Goal: Task Accomplishment & Management: Manage account settings

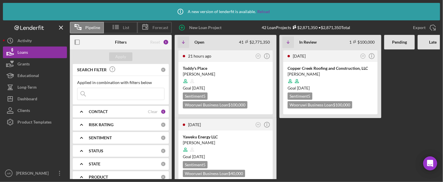
click at [431, 66] on div at bounding box center [432, 114] width 31 height 130
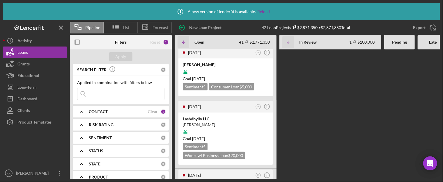
scroll to position [198, 0]
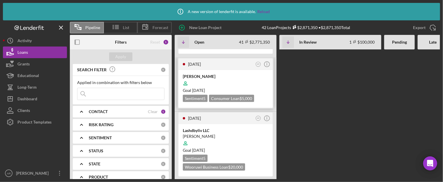
click at [203, 74] on div "[PERSON_NAME]" at bounding box center [226, 77] width 86 height 6
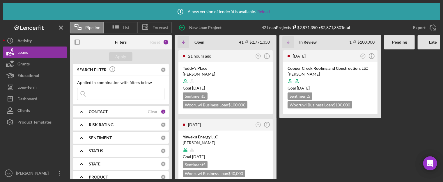
click at [347, 145] on Review "[DATE] AR Icon/Info Copper Creek Roofing and Construction, LLC [PERSON_NAME] Go…" at bounding box center [330, 114] width 102 height 130
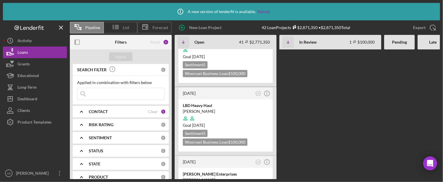
scroll to position [1780, 0]
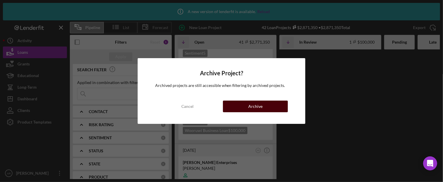
click at [246, 108] on button "Archive" at bounding box center [255, 107] width 65 height 12
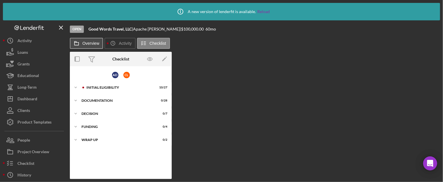
click at [90, 42] on label "Overview" at bounding box center [90, 43] width 17 height 5
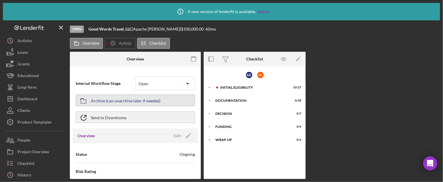
click at [150, 102] on div "Archive (can unarchive later if needed)" at bounding box center [126, 100] width 70 height 10
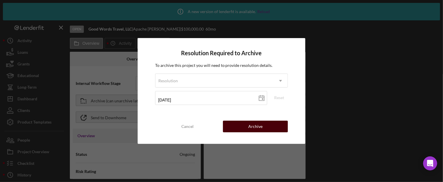
click at [244, 127] on button "Archive" at bounding box center [255, 127] width 65 height 12
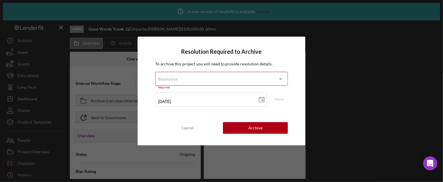
click at [279, 76] on icon "Icon/Dropdown Arrow" at bounding box center [280, 79] width 14 height 14
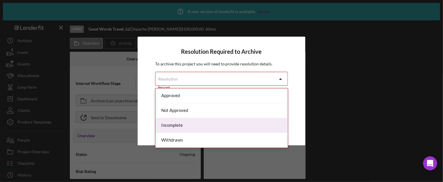
click at [173, 126] on div "Incomplete" at bounding box center [221, 125] width 132 height 15
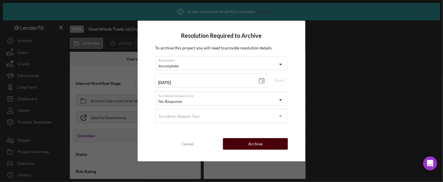
click at [254, 145] on div "Archive" at bounding box center [255, 144] width 14 height 12
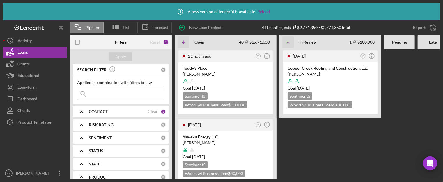
click at [308, 149] on Review "[DATE] AR Icon/Info Copper Creek Roofing and Construction, LLC [PERSON_NAME] Go…" at bounding box center [330, 114] width 102 height 130
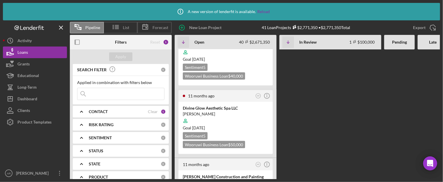
scroll to position [2577, 0]
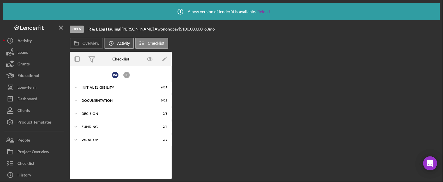
click at [121, 46] on label "Activity" at bounding box center [123, 43] width 13 height 5
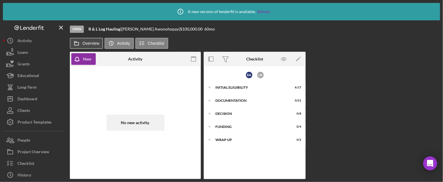
click at [89, 40] on button "Overview" at bounding box center [86, 43] width 33 height 11
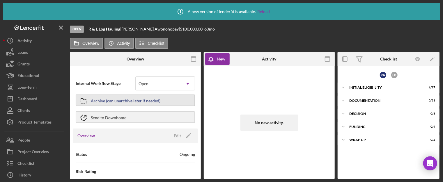
click at [129, 99] on div "Archive (can unarchive later if needed)" at bounding box center [126, 100] width 70 height 10
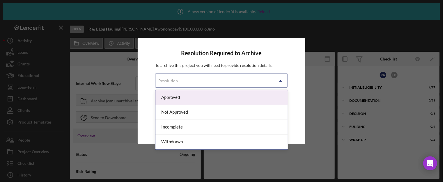
click at [281, 81] on use at bounding box center [280, 81] width 3 height 2
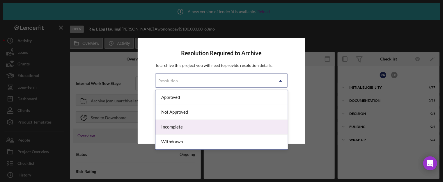
click at [178, 131] on div "Incomplete" at bounding box center [221, 127] width 132 height 15
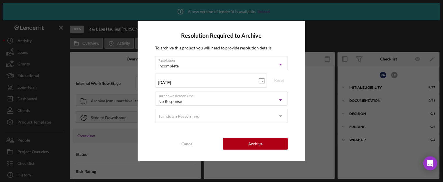
click at [178, 131] on div "Resolution Required to Archive To archive this project you will need to provide…" at bounding box center [222, 91] width 168 height 140
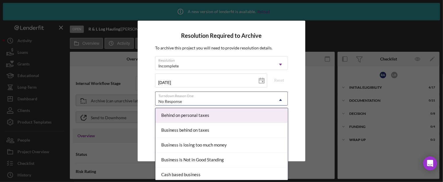
click at [275, 98] on icon "Icon/Dropdown Arrow" at bounding box center [280, 100] width 14 height 14
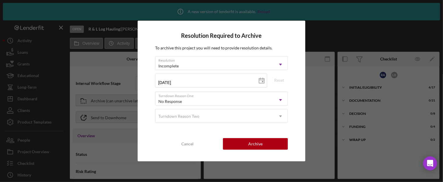
click at [163, 45] on p "To archive this project you will need to provide resolution details." at bounding box center [221, 48] width 133 height 6
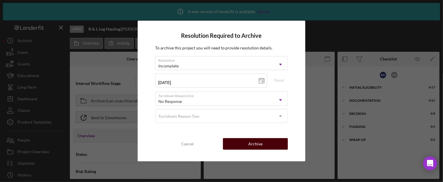
click at [266, 145] on button "Archive" at bounding box center [255, 144] width 65 height 12
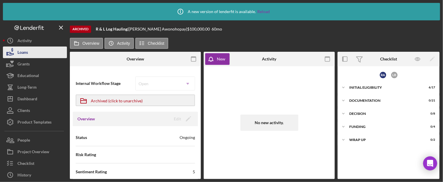
click at [19, 54] on div "Loans" at bounding box center [22, 53] width 10 height 13
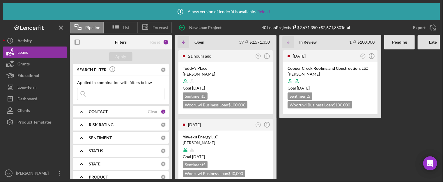
click at [327, 136] on Review "[DATE] AR Icon/Info Copper Creek Roofing and Construction, LLC [PERSON_NAME] Go…" at bounding box center [330, 114] width 102 height 130
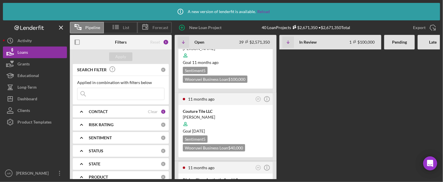
scroll to position [2509, 0]
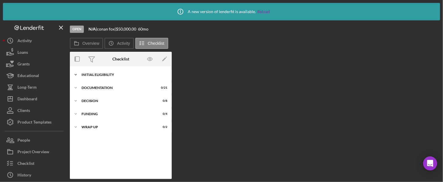
click at [103, 74] on div "Initial Eligibility" at bounding box center [122, 74] width 83 height 3
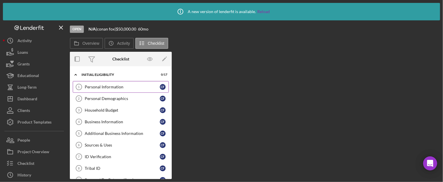
click at [116, 88] on div "Personal Information" at bounding box center [122, 87] width 75 height 5
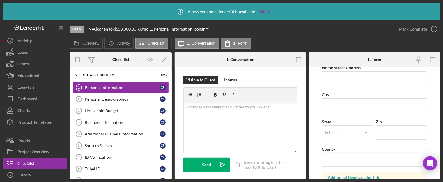
scroll to position [118, 0]
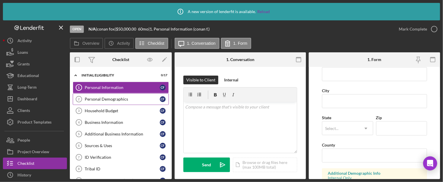
click at [106, 101] on link "Personal Demographics 2 Personal Demographics c f" at bounding box center [121, 99] width 96 height 12
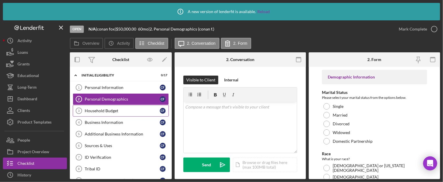
click at [113, 114] on link "Household Budget 3 Household Budget c f" at bounding box center [121, 111] width 96 height 12
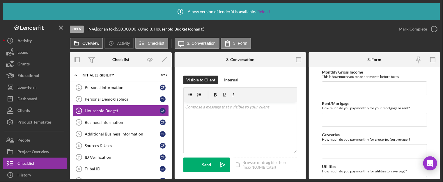
click at [94, 42] on label "Overview" at bounding box center [90, 43] width 17 height 5
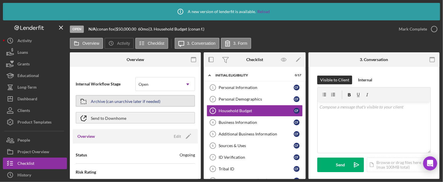
click at [140, 101] on div "Archive (can unarchive later if needed)" at bounding box center [126, 101] width 70 height 10
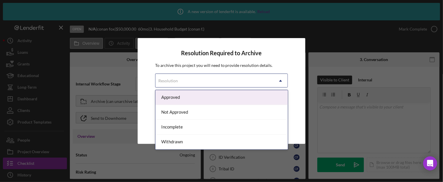
click at [194, 80] on div "Resolution" at bounding box center [214, 80] width 118 height 13
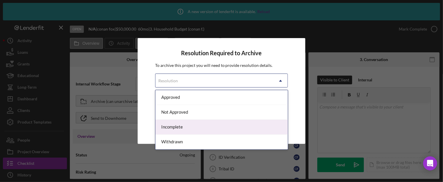
click at [174, 128] on div "Incomplete" at bounding box center [221, 127] width 132 height 15
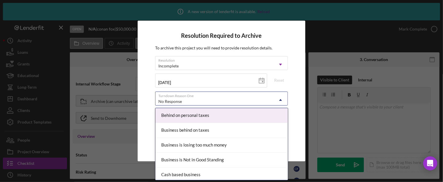
click at [201, 101] on div "No Response" at bounding box center [214, 101] width 118 height 13
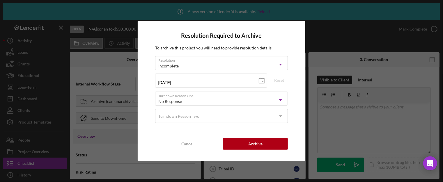
click at [140, 95] on div "Resolution Required to Archive To archive this project you will need to provide…" at bounding box center [222, 91] width 168 height 140
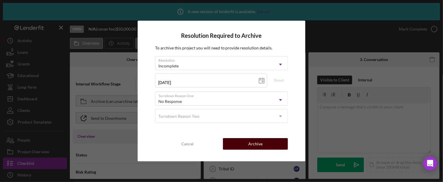
click at [261, 141] on div "Archive" at bounding box center [255, 144] width 14 height 12
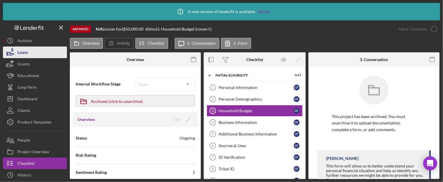
click at [22, 50] on div "Loans" at bounding box center [22, 53] width 10 height 13
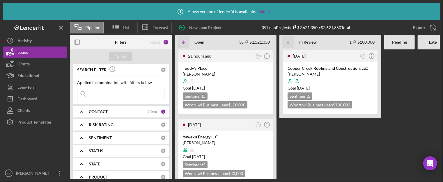
click at [383, 120] on div "21 hours ago AR Icon/Info Toddy's Place [PERSON_NAME] Goal [DATE] Sentiment 5 W…" at bounding box center [364, 114] width 381 height 130
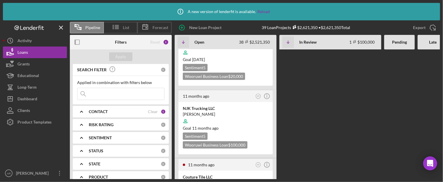
scroll to position [2441, 0]
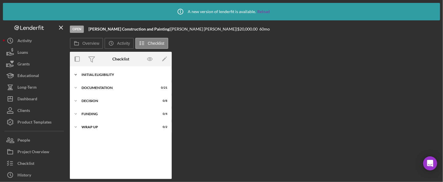
click at [104, 75] on div "Initial Eligibility" at bounding box center [122, 74] width 83 height 3
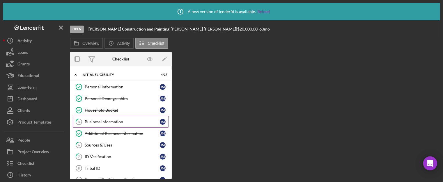
click at [121, 121] on div "Business Information" at bounding box center [122, 122] width 75 height 5
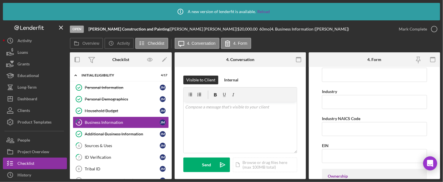
scroll to position [170, 0]
click at [130, 143] on div "Sources & Uses" at bounding box center [122, 145] width 75 height 5
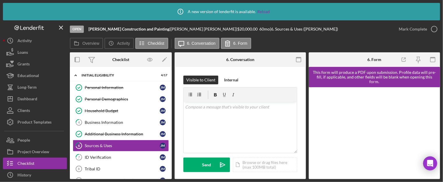
click at [307, 118] on div "Overview Internal Workflow Stage Open Icon/Dropdown Arrow Archive (can unarchiv…" at bounding box center [255, 115] width 370 height 127
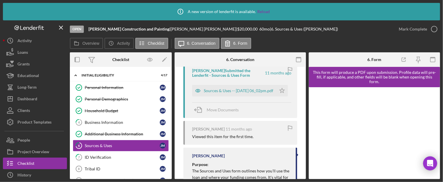
scroll to position [117, 0]
click at [214, 94] on div "Sources & Uses -- [DATE] 06_02pm.pdf" at bounding box center [239, 92] width 70 height 5
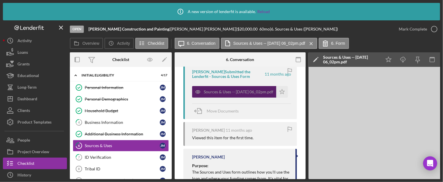
click at [214, 94] on div "Sources & Uses -- [DATE] 06_02pm.pdf" at bounding box center [239, 92] width 70 height 5
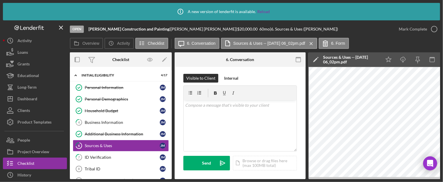
scroll to position [0, 0]
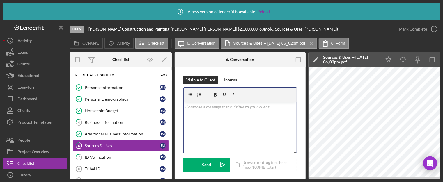
click at [197, 115] on div "v Color teal Color pink Remove color Add row above Add row below Add column bef…" at bounding box center [240, 127] width 113 height 51
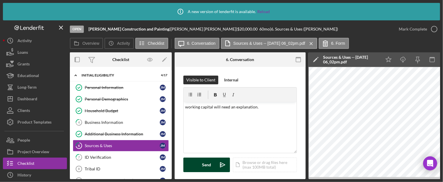
click at [207, 168] on div "Send" at bounding box center [206, 165] width 9 height 15
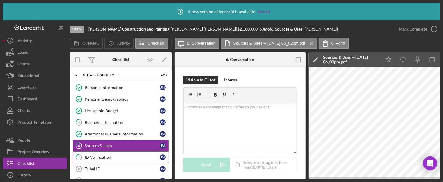
click at [115, 157] on div "ID Verification" at bounding box center [122, 157] width 75 height 5
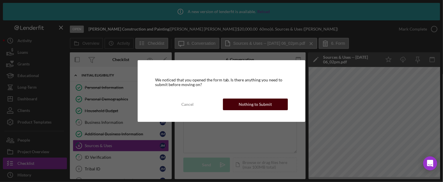
click at [248, 105] on div "Nothing to Submit" at bounding box center [255, 105] width 33 height 12
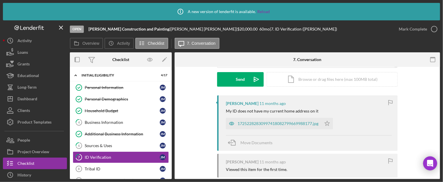
scroll to position [93, 0]
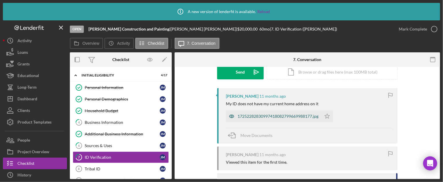
click at [278, 116] on div "17252282830997418082799669988177.jpg" at bounding box center [277, 116] width 81 height 5
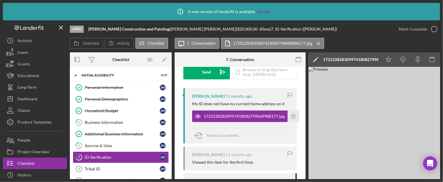
click at [142, 6] on div "Icon/Info A new version of lenderfit is available. Reload" at bounding box center [221, 11] width 437 height 17
click at [124, 86] on div "Personal Information" at bounding box center [122, 87] width 75 height 5
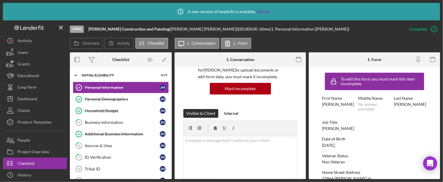
scroll to position [59, 0]
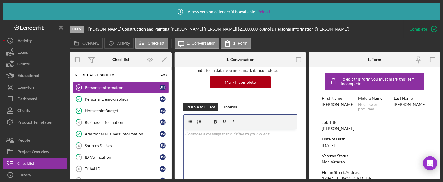
click at [193, 140] on div "v Color teal Color pink Remove color Add row above Add row below Add column bef…" at bounding box center [240, 154] width 113 height 51
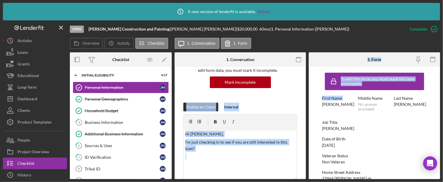
drag, startPoint x: 304, startPoint y: 96, endPoint x: 308, endPoint y: 113, distance: 17.8
click at [308, 113] on div "Overview Internal Workflow Stage Open Icon/Dropdown Arrow Archive (can unarchiv…" at bounding box center [255, 115] width 370 height 127
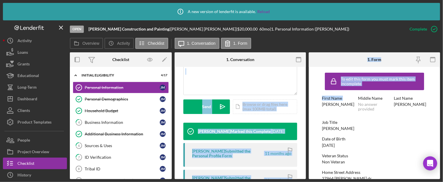
scroll to position [143, 0]
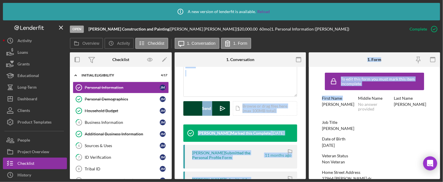
click at [202, 111] on div "Send" at bounding box center [206, 108] width 9 height 15
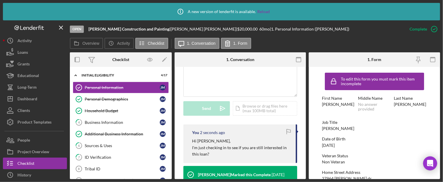
click at [286, 42] on div "Overview Icon/History Activity Checklist Icon/Message 1. Conversation 1. Form" at bounding box center [255, 44] width 370 height 12
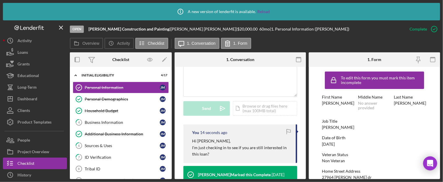
scroll to position [0, 0]
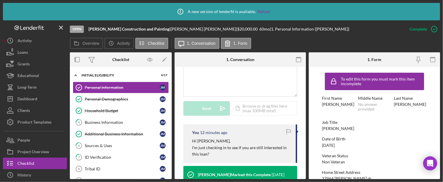
click at [258, 155] on p "I'm just checking in to see if you are still interested in this loan?" at bounding box center [241, 151] width 98 height 13
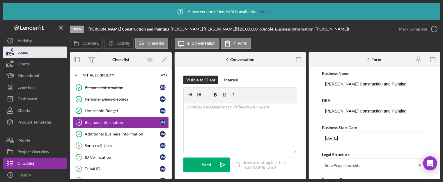
click at [20, 52] on div "Loans" at bounding box center [22, 53] width 10 height 13
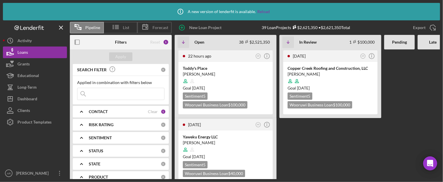
click at [299, 141] on Review "[DATE] AR Icon/Info Copper Creek Roofing and Construction, LLC [PERSON_NAME] Go…" at bounding box center [330, 114] width 102 height 130
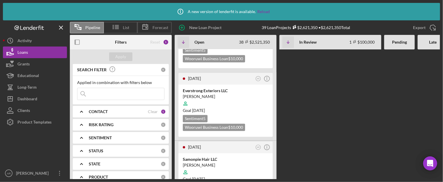
click at [299, 141] on div "22 hours ago AR Icon/Info Toddy's Place [PERSON_NAME] Goal [DATE] Sentiment 5 W…" at bounding box center [364, 114] width 381 height 130
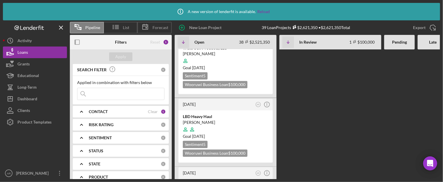
scroll to position [1757, 0]
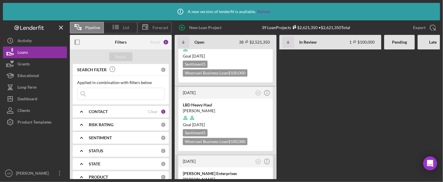
click at [208, 171] on div "[PERSON_NAME] Enterprises" at bounding box center [226, 174] width 86 height 6
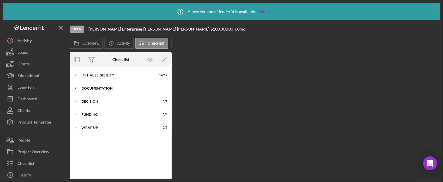
click at [111, 87] on div "Documentation" at bounding box center [122, 88] width 83 height 3
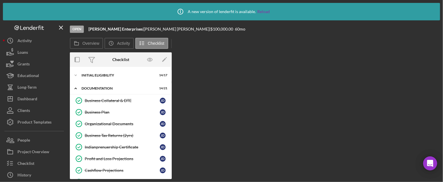
drag, startPoint x: 170, startPoint y: 104, endPoint x: 170, endPoint y: 111, distance: 7.6
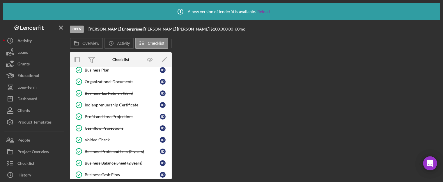
scroll to position [48, 0]
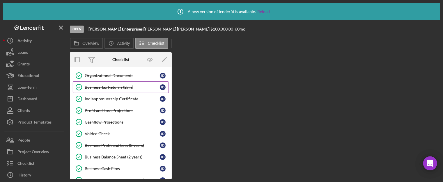
click at [77, 86] on icon "Business Tax Returns (2yrs)" at bounding box center [79, 87] width 15 height 15
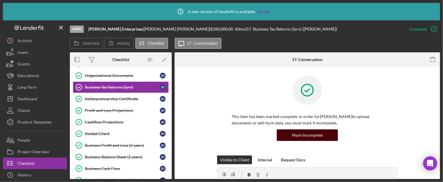
click at [321, 134] on button "Mark Incomplete" at bounding box center [307, 135] width 61 height 12
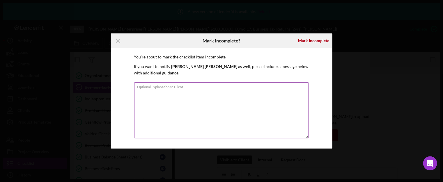
click at [203, 85] on div "Optional Explanation to Client" at bounding box center [221, 110] width 175 height 57
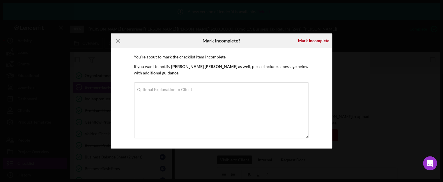
click at [117, 39] on icon "Icon/Menu Close" at bounding box center [118, 40] width 15 height 15
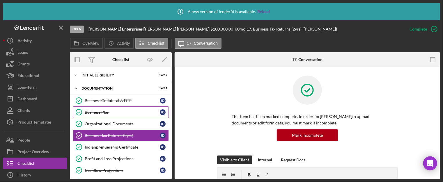
click at [97, 111] on div "Business Plan" at bounding box center [122, 112] width 75 height 5
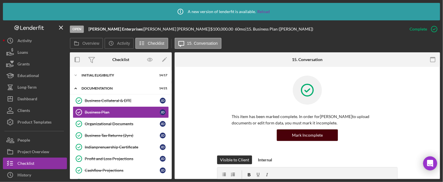
click at [312, 136] on div "Mark Incomplete" at bounding box center [307, 135] width 31 height 12
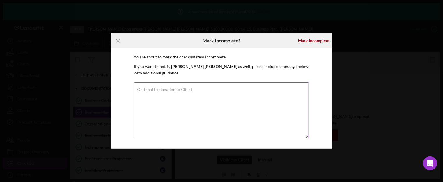
click at [187, 89] on label "Optional Explanation to Client" at bounding box center [164, 89] width 55 height 5
click at [187, 89] on textarea "Optional Explanation to Client" at bounding box center [221, 110] width 174 height 56
type textarea "submit"
click at [187, 89] on label "Optional Explanation to Client" at bounding box center [164, 89] width 55 height 5
click at [187, 89] on textarea "submit" at bounding box center [221, 110] width 174 height 56
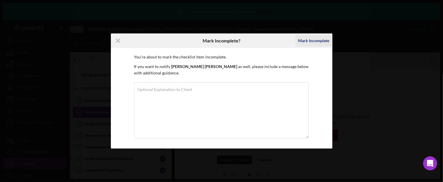
click at [308, 43] on div "Mark Incomplete" at bounding box center [313, 41] width 31 height 12
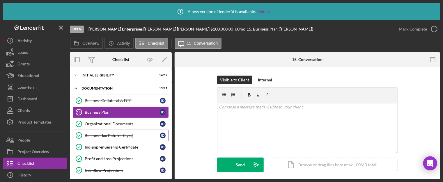
click at [124, 135] on div "Business Tax Returns (2yrs)" at bounding box center [122, 135] width 75 height 5
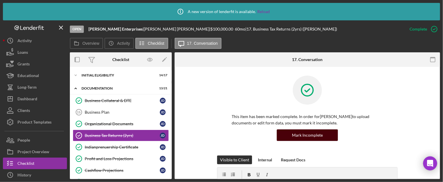
click at [306, 133] on div "Mark Incomplete" at bounding box center [307, 135] width 31 height 12
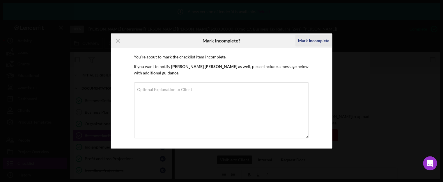
click at [318, 38] on div "Mark Incomplete" at bounding box center [313, 41] width 31 height 12
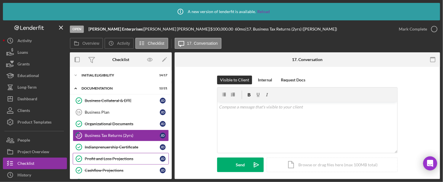
click at [111, 159] on div "Profit and Loss Projections" at bounding box center [122, 158] width 75 height 5
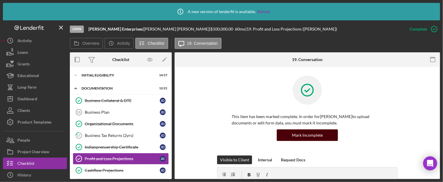
click at [323, 137] on button "Mark Incomplete" at bounding box center [307, 135] width 61 height 12
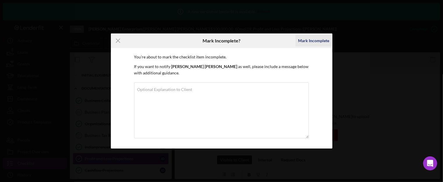
click at [319, 41] on div "Mark Incomplete" at bounding box center [313, 41] width 31 height 12
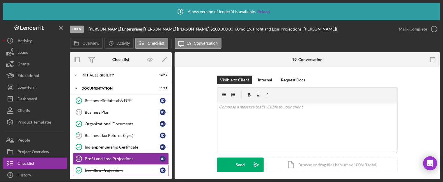
click at [109, 169] on div "Cashflow Projections" at bounding box center [122, 170] width 75 height 5
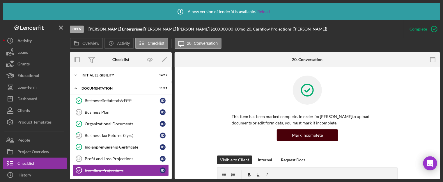
click at [330, 131] on button "Mark Incomplete" at bounding box center [307, 135] width 61 height 12
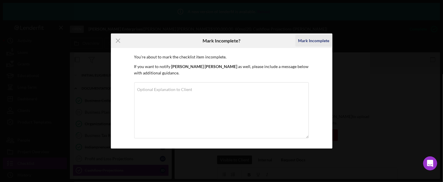
click at [321, 41] on div "Mark Incomplete" at bounding box center [313, 41] width 31 height 12
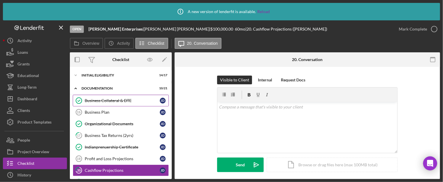
click at [113, 99] on div "Business Collateral & DTE" at bounding box center [122, 100] width 75 height 5
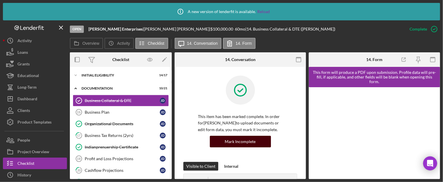
click at [234, 142] on div "Mark Incomplete" at bounding box center [240, 142] width 31 height 12
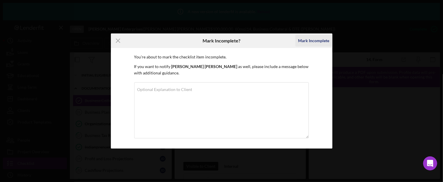
click at [313, 40] on div "Mark Incomplete" at bounding box center [313, 41] width 31 height 12
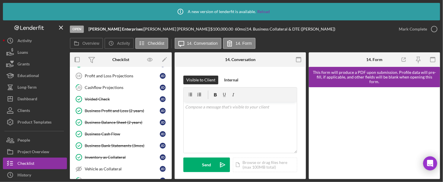
scroll to position [88, 0]
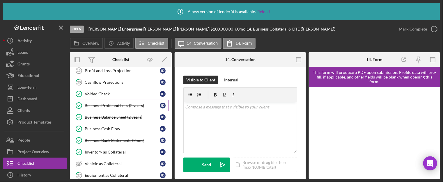
click at [127, 104] on div "Business Profit and Loss (2 years)" at bounding box center [122, 105] width 75 height 5
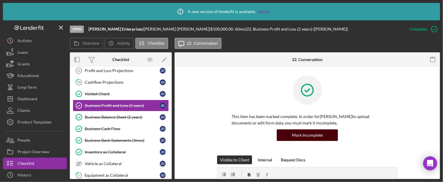
click at [315, 137] on div "Mark Incomplete" at bounding box center [307, 135] width 31 height 12
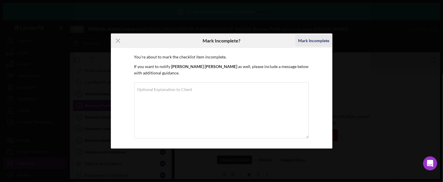
click at [308, 41] on div "Mark Incomplete" at bounding box center [313, 41] width 31 height 12
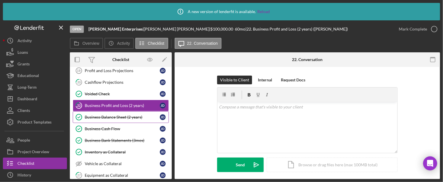
click at [108, 115] on div "Business Balance Sheet (2 years)" at bounding box center [122, 117] width 75 height 5
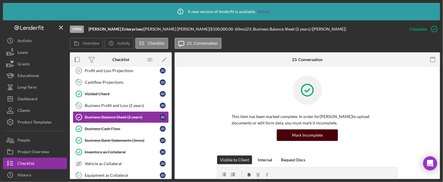
click at [310, 133] on div "Mark Incomplete" at bounding box center [307, 135] width 31 height 12
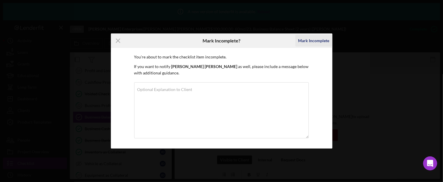
click at [314, 42] on div "Mark Incomplete" at bounding box center [313, 41] width 31 height 12
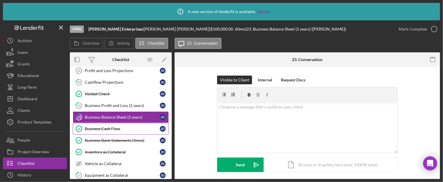
click at [111, 127] on div "Business Cash Flow" at bounding box center [122, 129] width 75 height 5
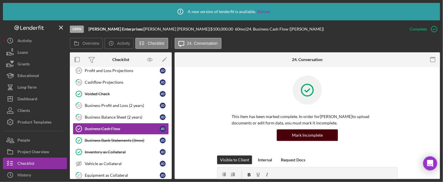
click at [311, 134] on div "Mark Incomplete" at bounding box center [307, 135] width 31 height 12
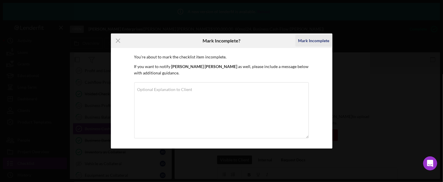
click at [316, 40] on div "Mark Incomplete" at bounding box center [313, 41] width 31 height 12
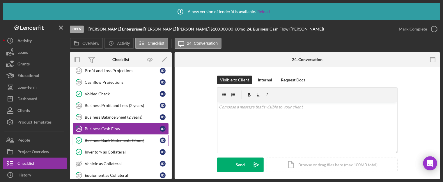
click at [122, 139] on div "Business Bank Statements (3mos)" at bounding box center [122, 140] width 75 height 5
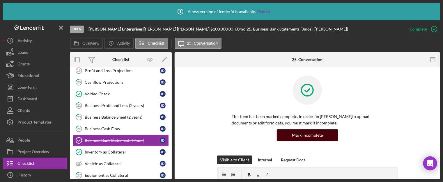
click at [298, 131] on div "Mark Incomplete" at bounding box center [307, 135] width 31 height 12
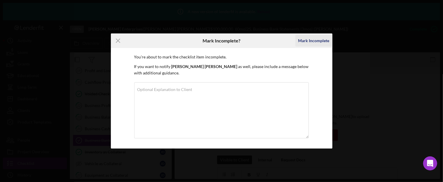
click at [314, 40] on div "Mark Incomplete" at bounding box center [313, 41] width 31 height 12
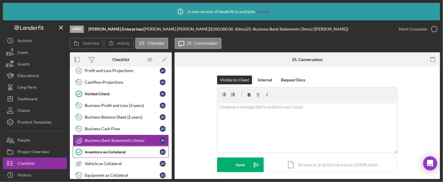
click at [114, 150] on div "Inventory as Collateral" at bounding box center [122, 152] width 75 height 5
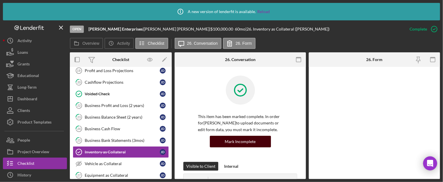
click at [233, 142] on div "Mark Incomplete" at bounding box center [240, 142] width 31 height 12
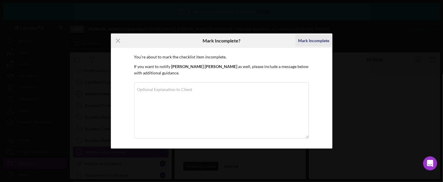
click at [316, 41] on div "Mark Incomplete" at bounding box center [313, 41] width 31 height 12
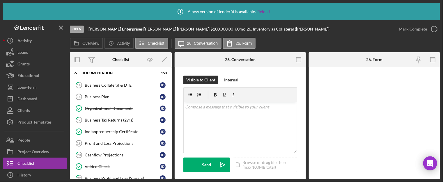
scroll to position [13, 0]
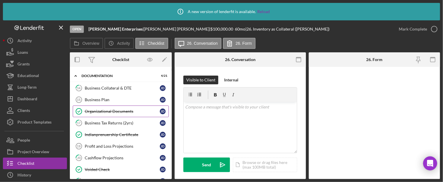
click at [118, 112] on div "Organizational Documents" at bounding box center [122, 111] width 75 height 5
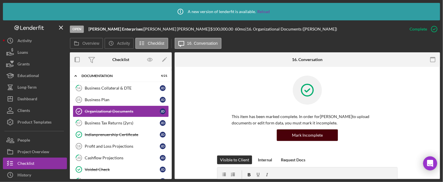
click at [311, 138] on div "Mark Incomplete" at bounding box center [307, 135] width 31 height 12
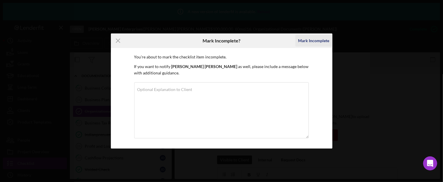
click at [314, 41] on div "Mark Incomplete" at bounding box center [313, 41] width 31 height 12
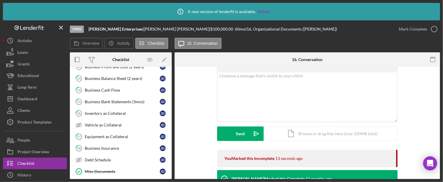
scroll to position [125, 0]
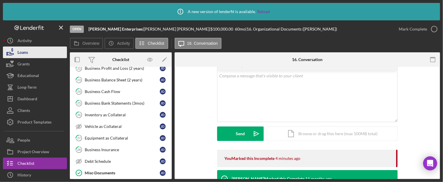
click at [26, 52] on div "Loans" at bounding box center [22, 53] width 10 height 13
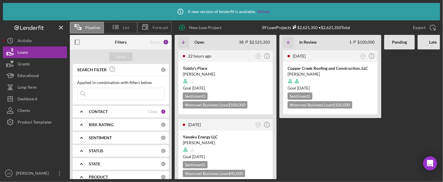
click at [306, 144] on Review "[DATE] AR Icon/Info Copper Creek Roofing and Construction, LLC [PERSON_NAME] Go…" at bounding box center [330, 114] width 102 height 130
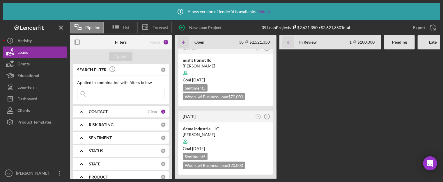
scroll to position [2441, 0]
